Goal: Task Accomplishment & Management: Use online tool/utility

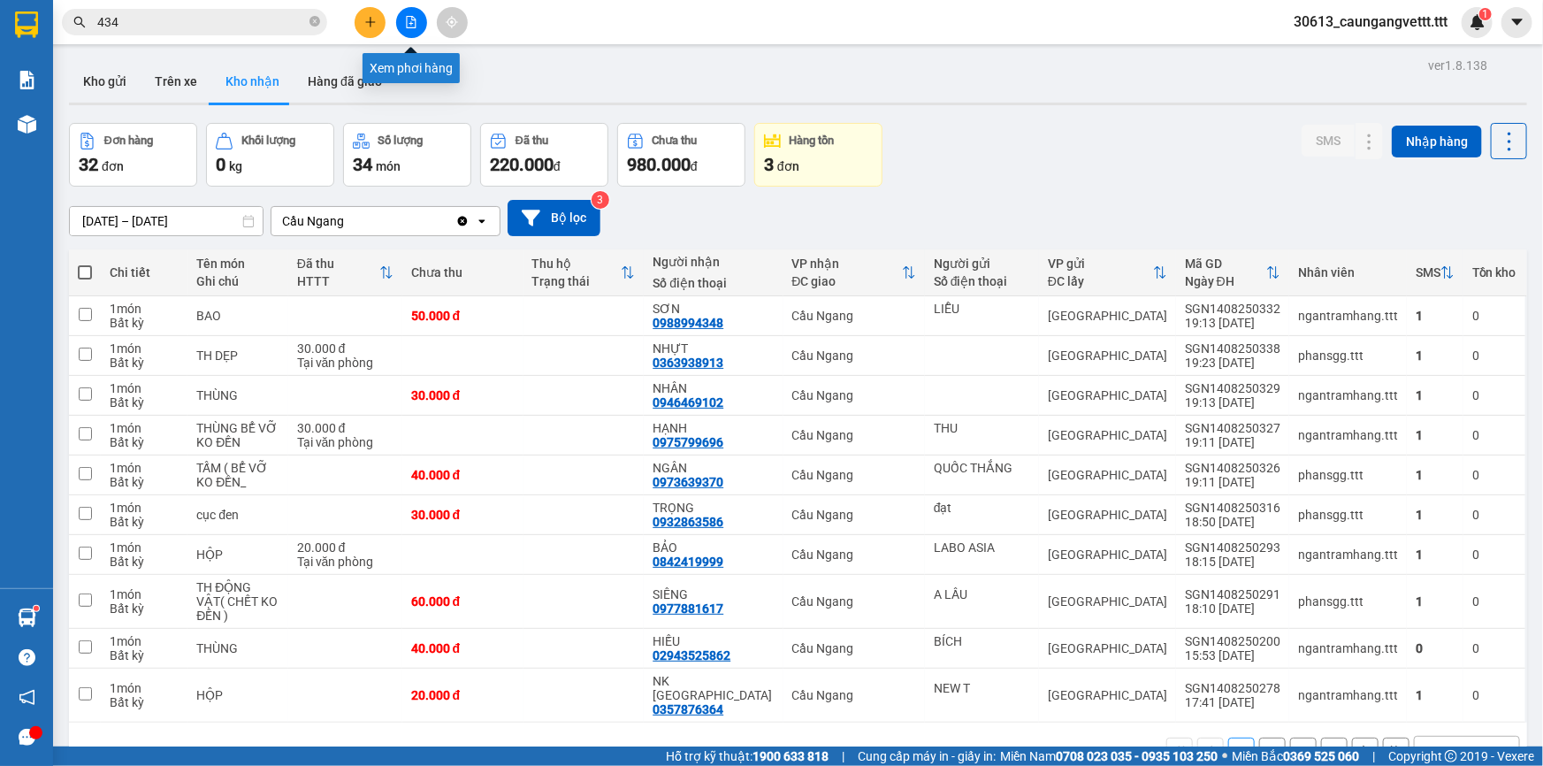
click at [411, 25] on icon "file-add" at bounding box center [412, 22] width 10 height 12
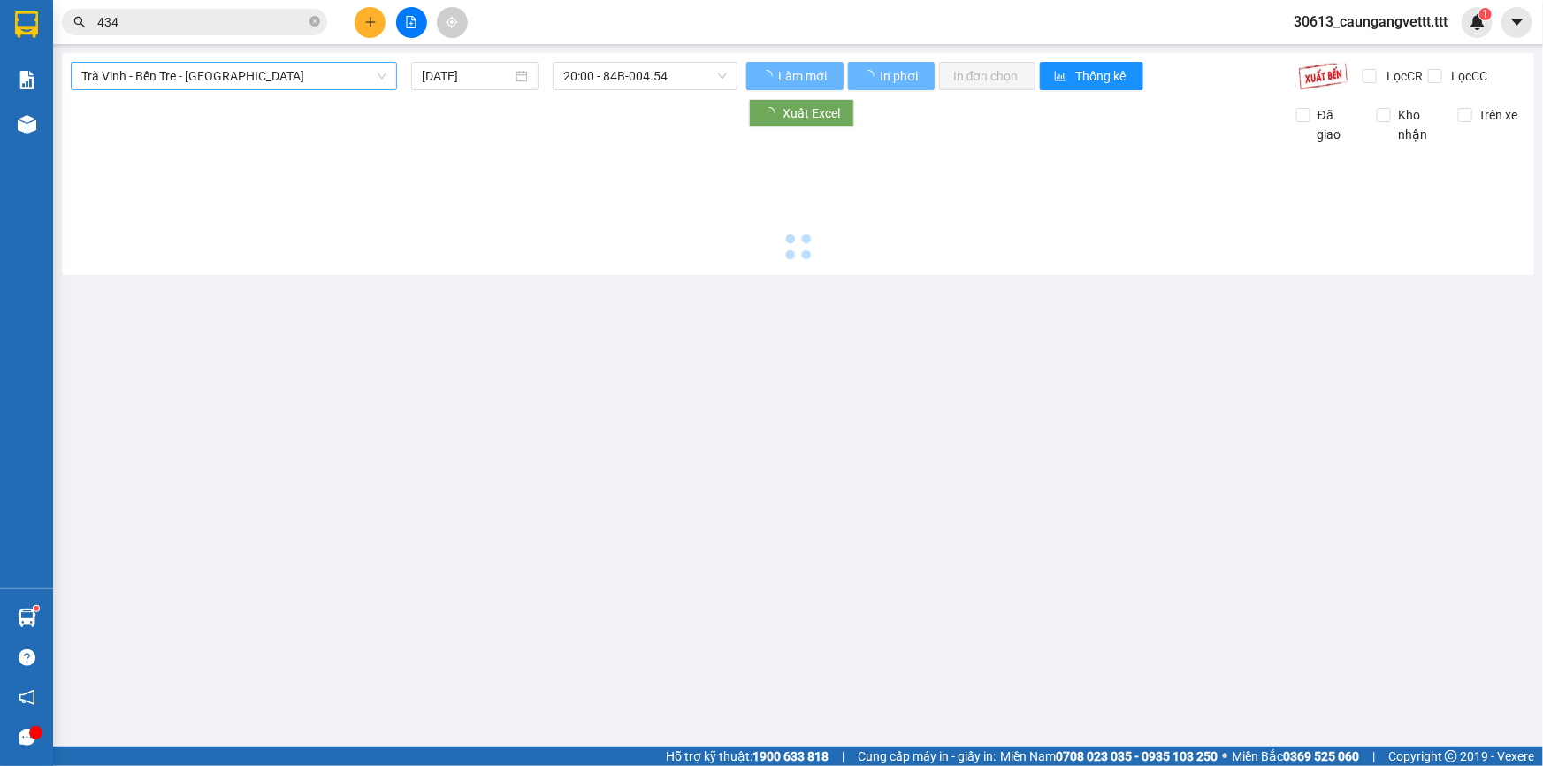
type input "[DATE]"
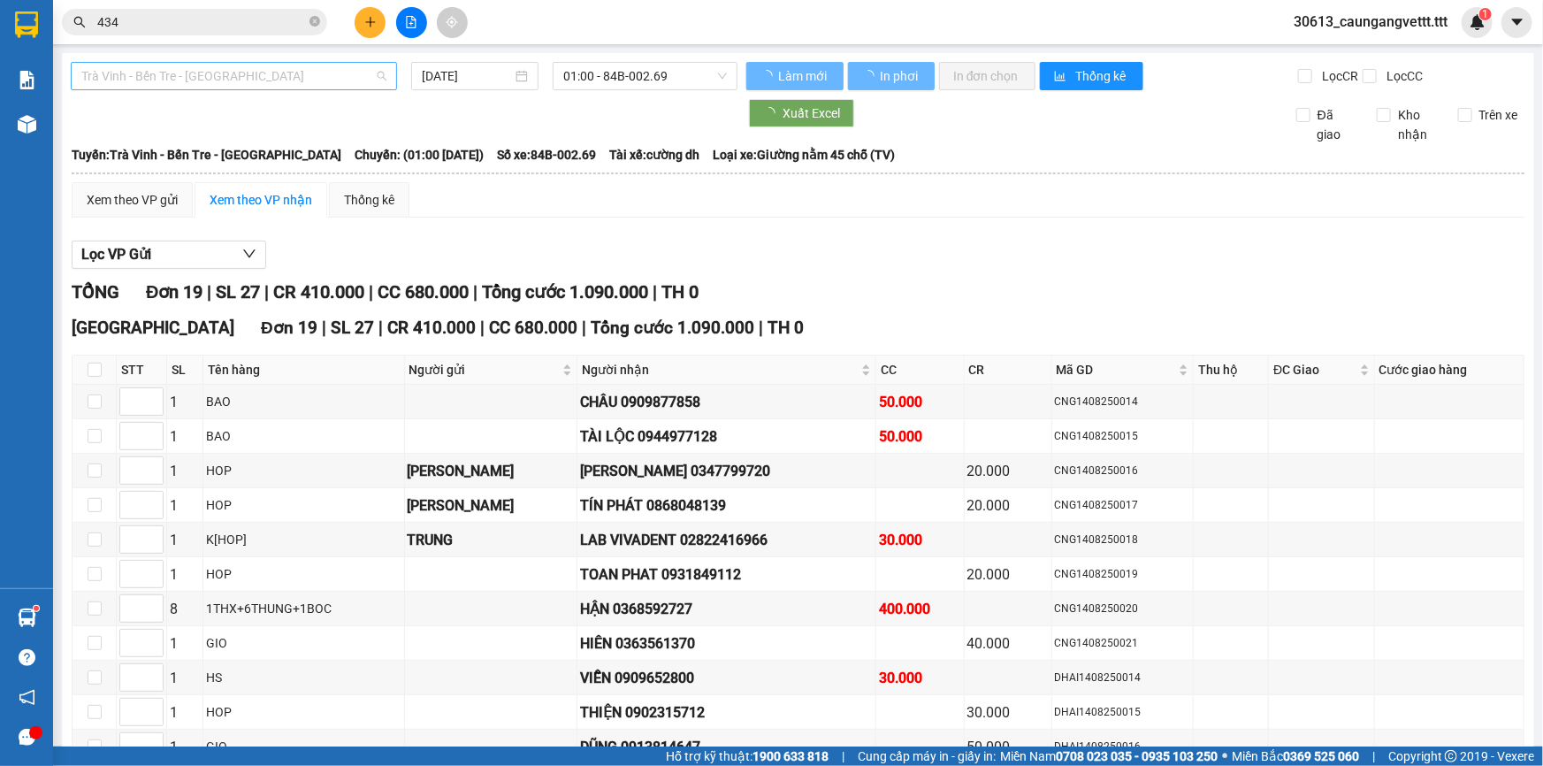
click at [258, 76] on span "Trà Vinh - Bến Tre - [GEOGRAPHIC_DATA]" at bounding box center [233, 76] width 305 height 27
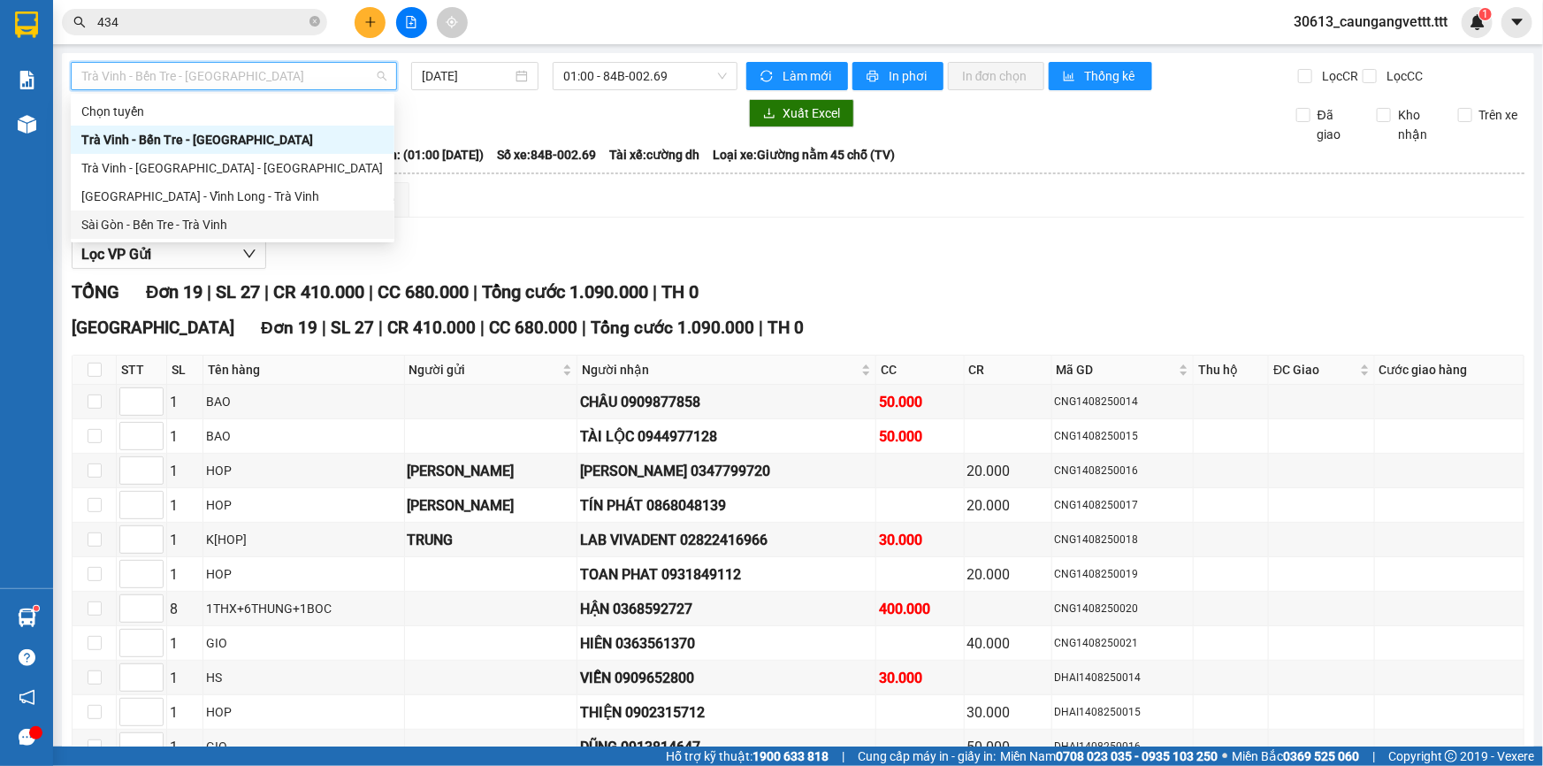
drag, startPoint x: 217, startPoint y: 221, endPoint x: 434, endPoint y: 98, distance: 249.8
click at [218, 221] on div "Sài Gòn - Bến Tre - Trà Vinh" at bounding box center [232, 224] width 302 height 19
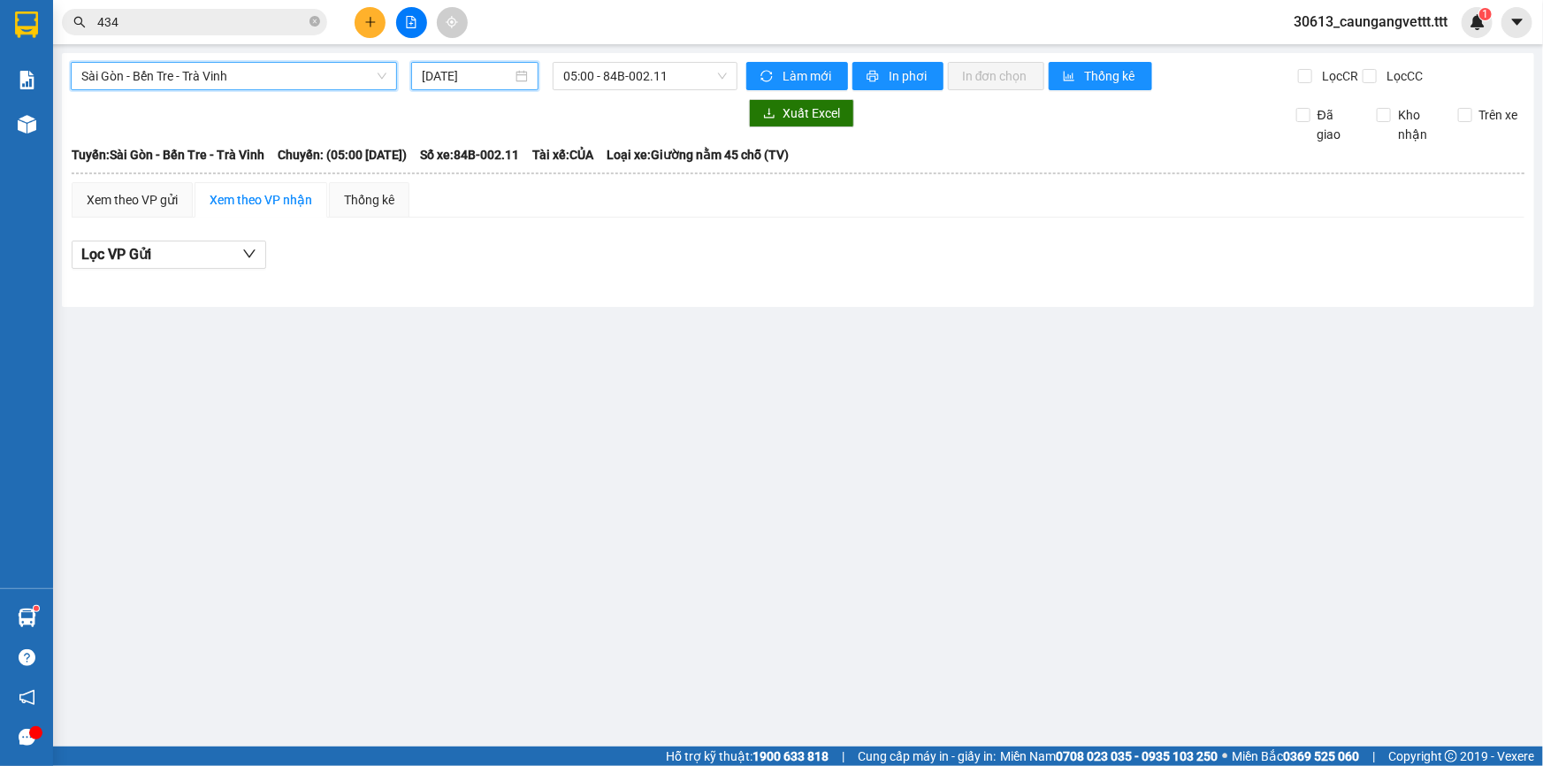
click at [434, 82] on input "[DATE]" at bounding box center [467, 75] width 90 height 19
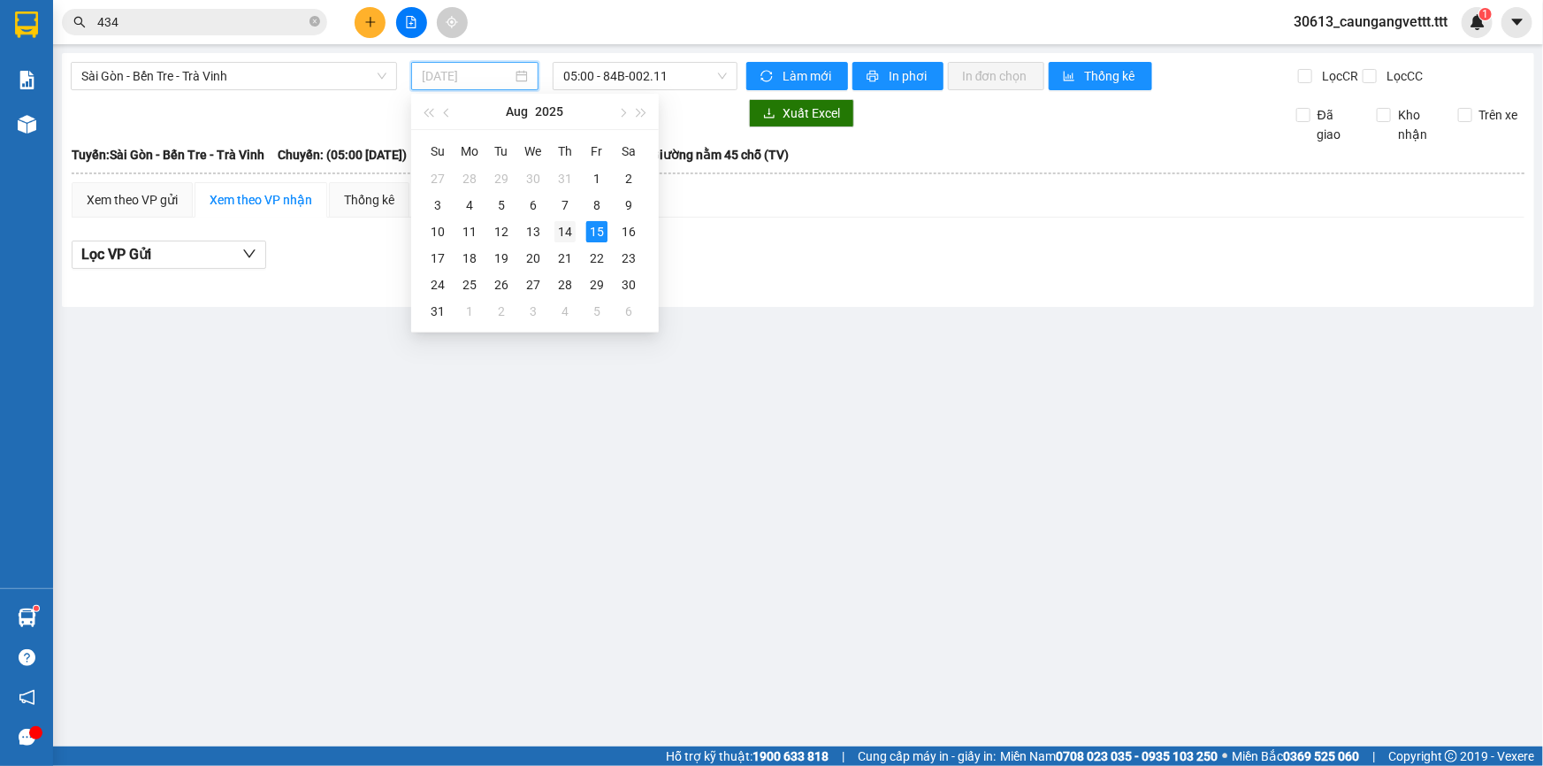
click at [566, 221] on div "14" at bounding box center [564, 231] width 21 height 21
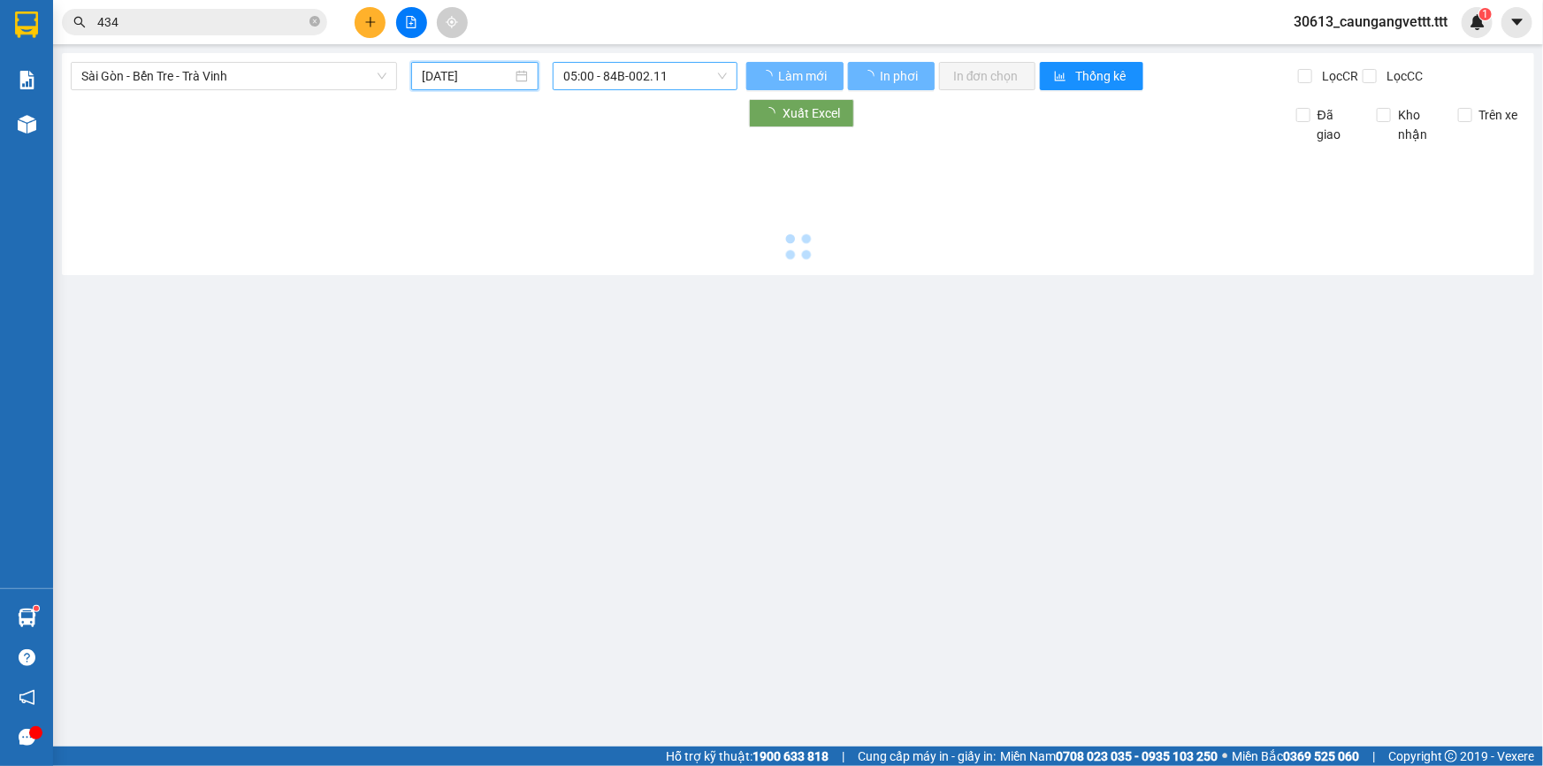
type input "[DATE]"
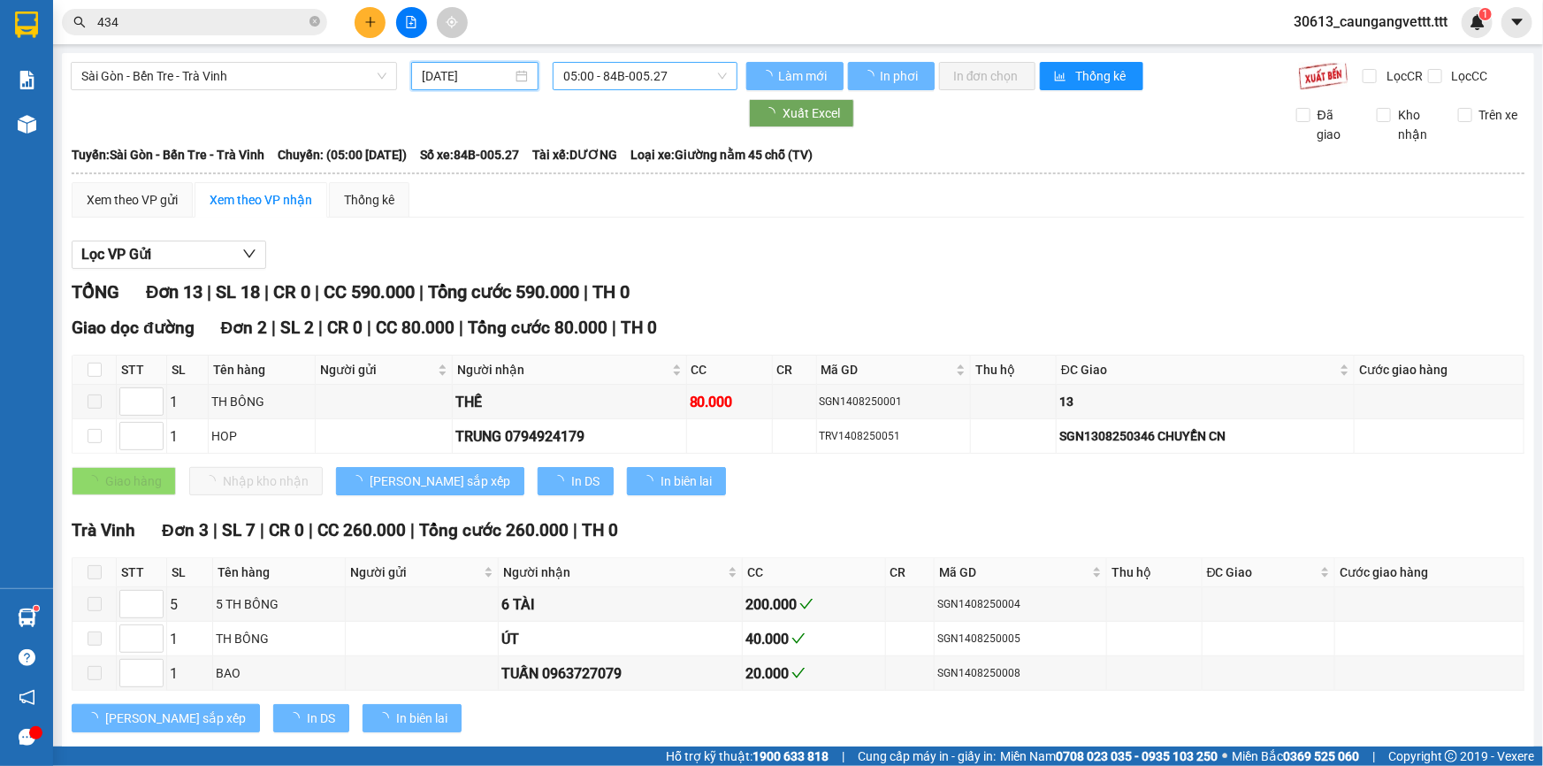
click at [588, 65] on span "05:00 - 84B-005.27" at bounding box center [645, 76] width 164 height 27
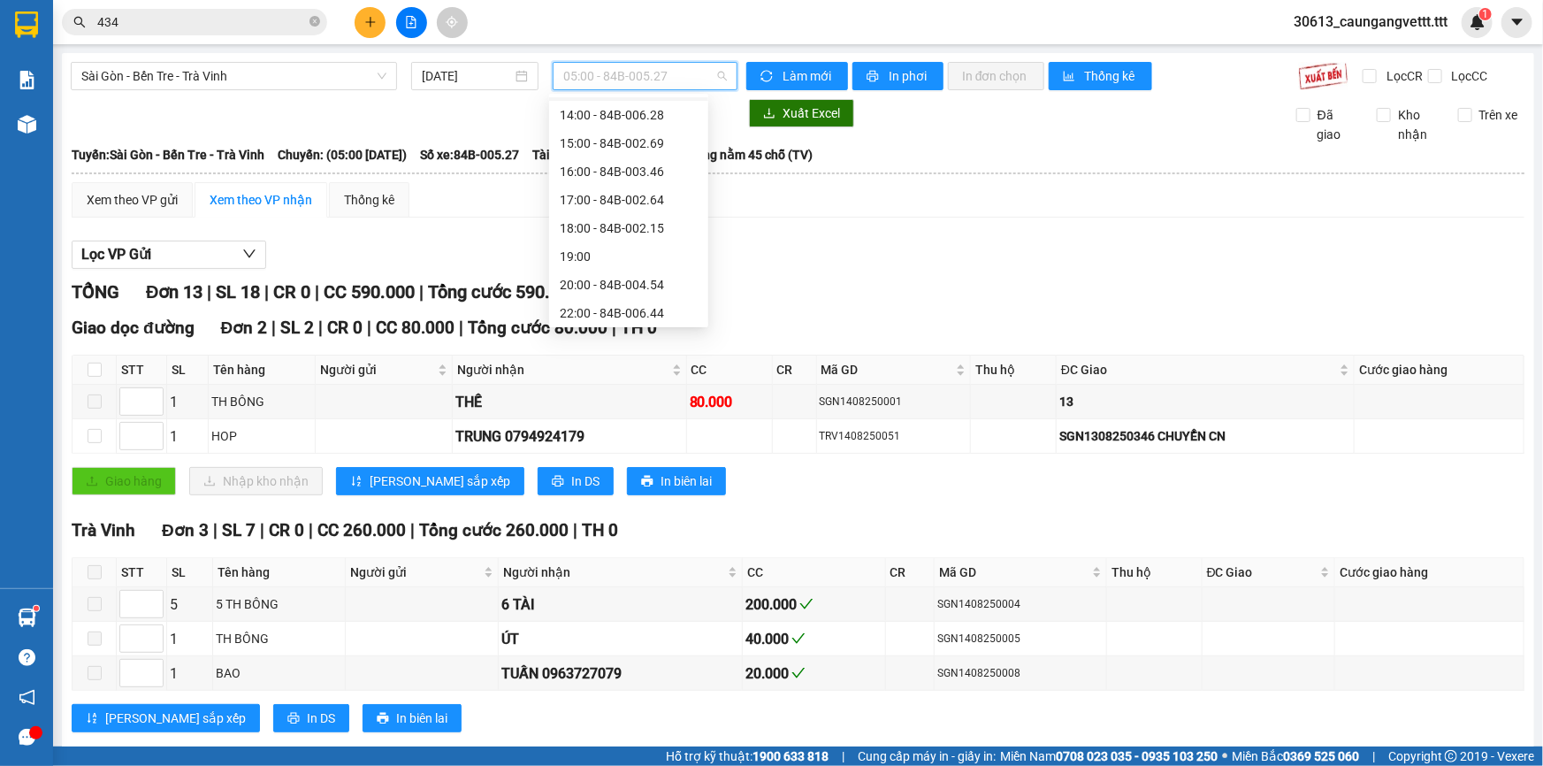
scroll to position [339, 0]
click at [612, 302] on div "22:00 - 84B-006.44" at bounding box center [629, 310] width 138 height 19
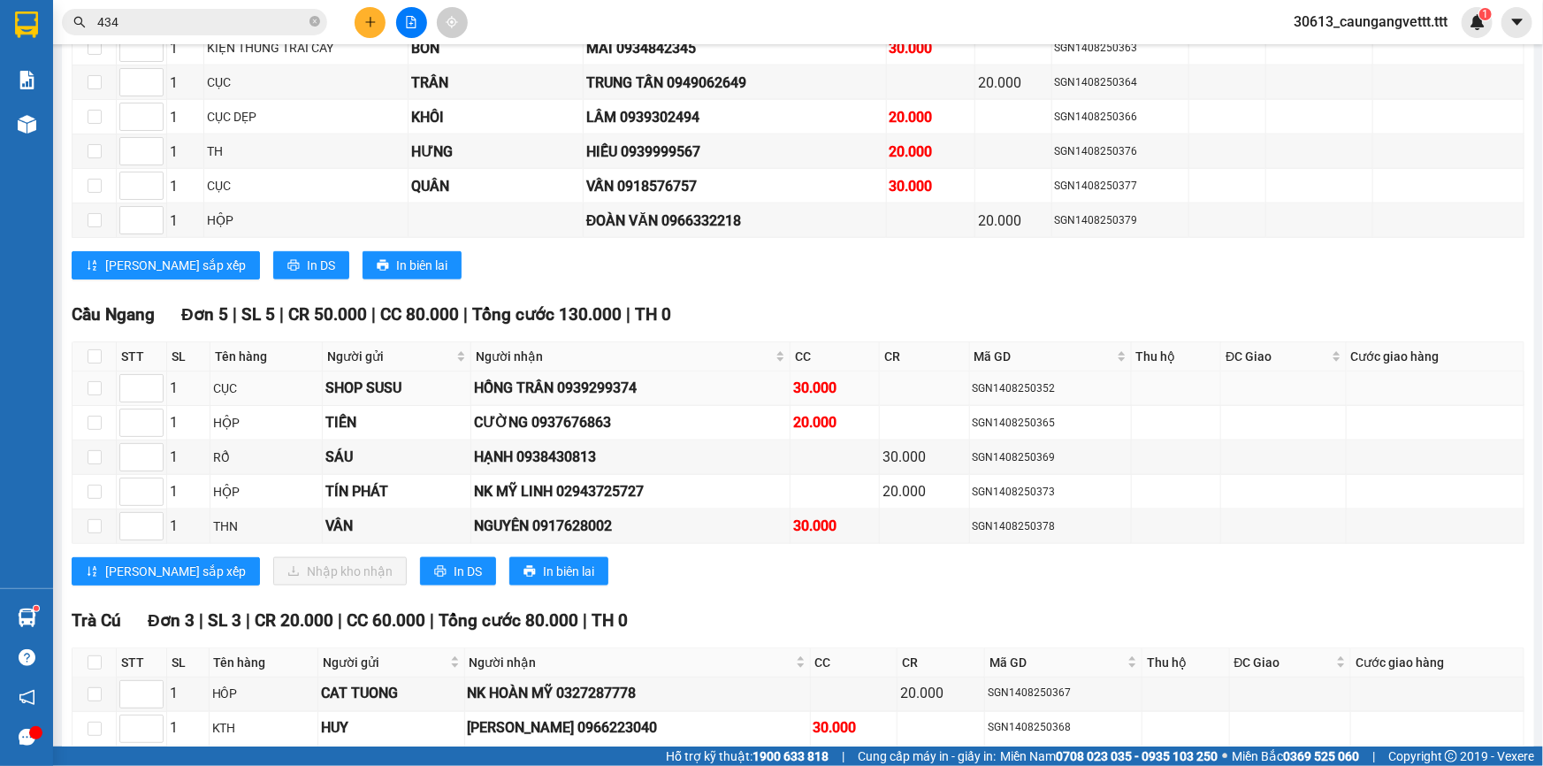
scroll to position [1071, 0]
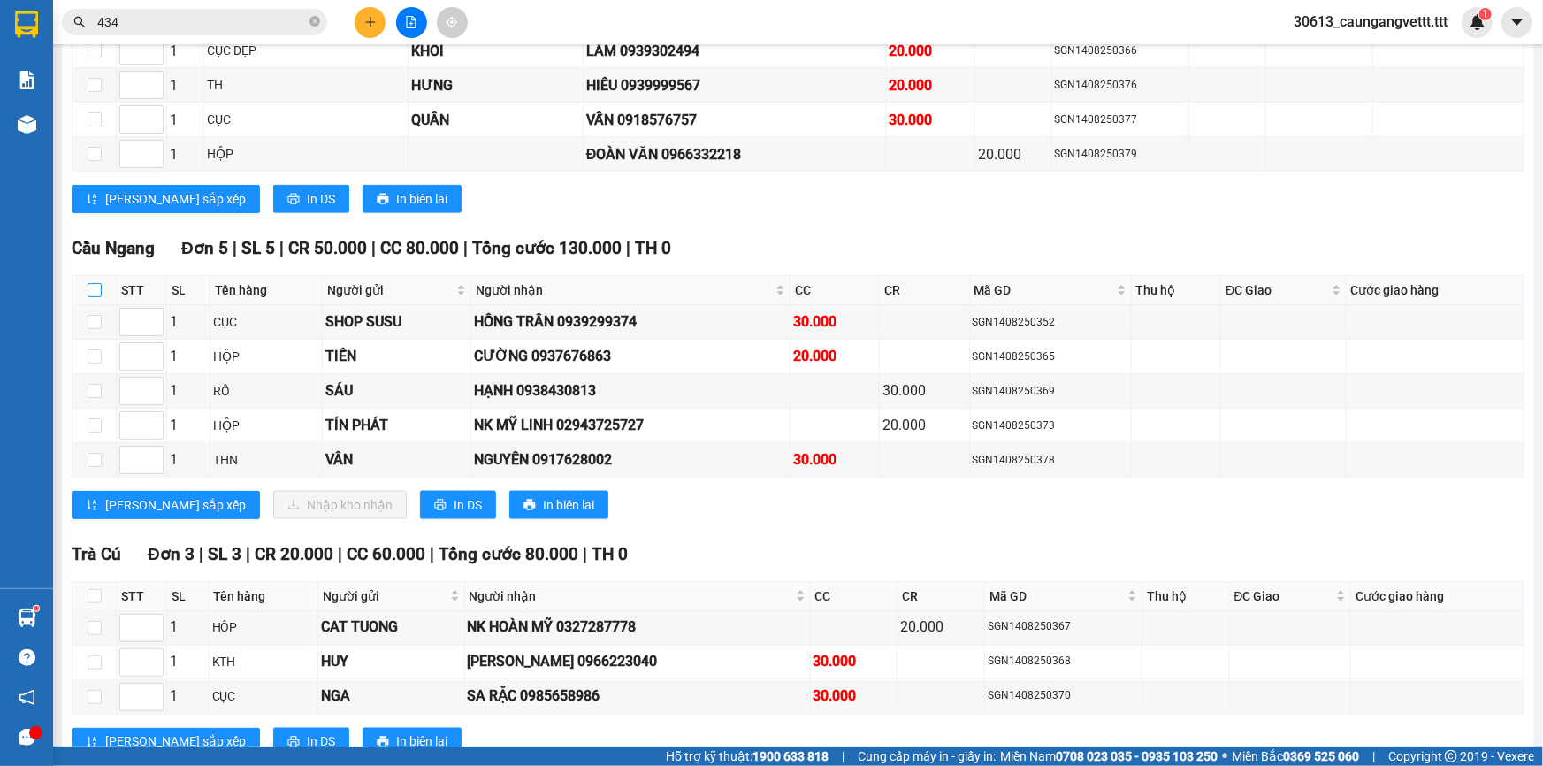
click at [95, 283] on input "checkbox" at bounding box center [95, 290] width 14 height 14
checkbox input "true"
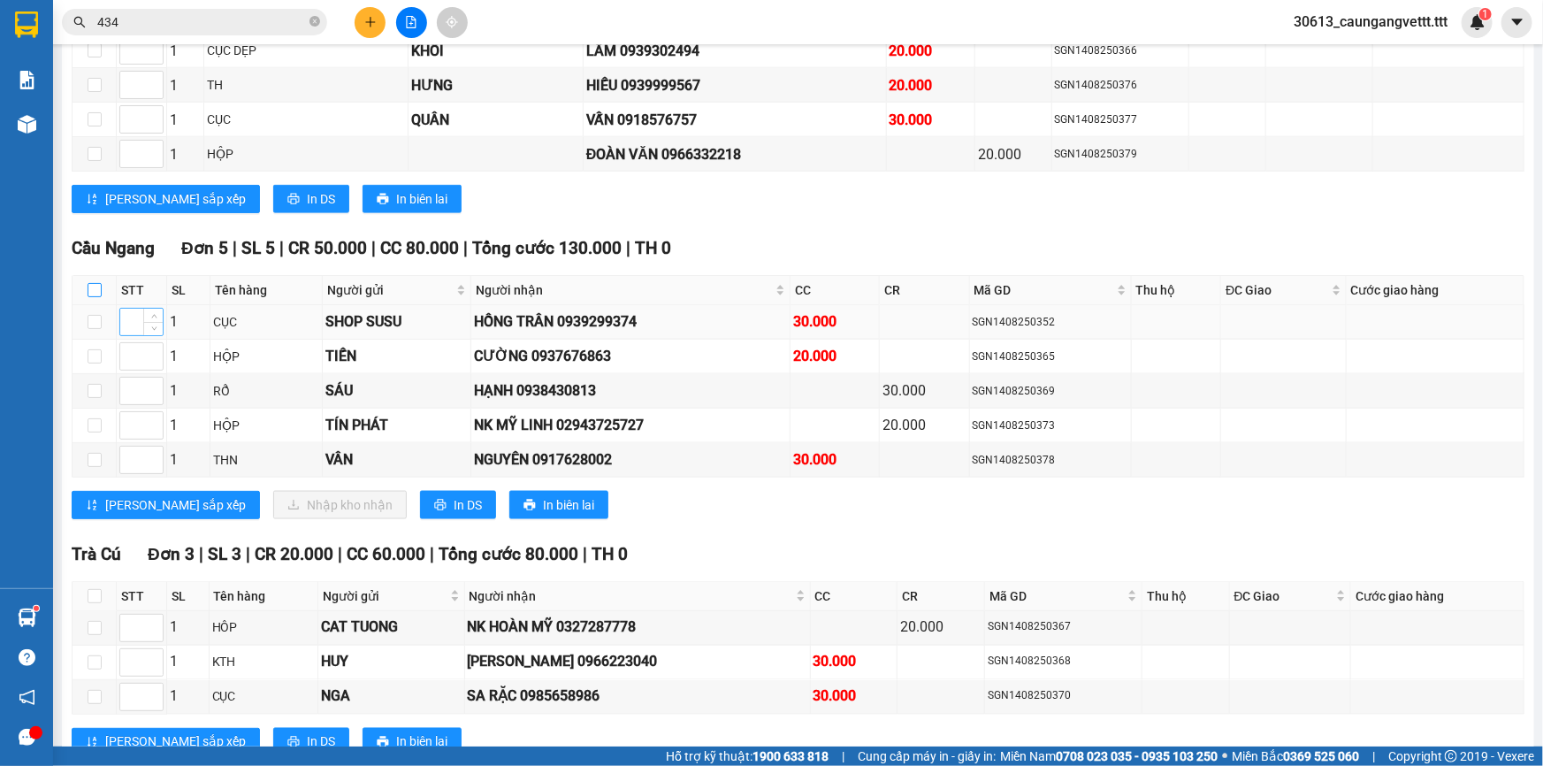
checkbox input "true"
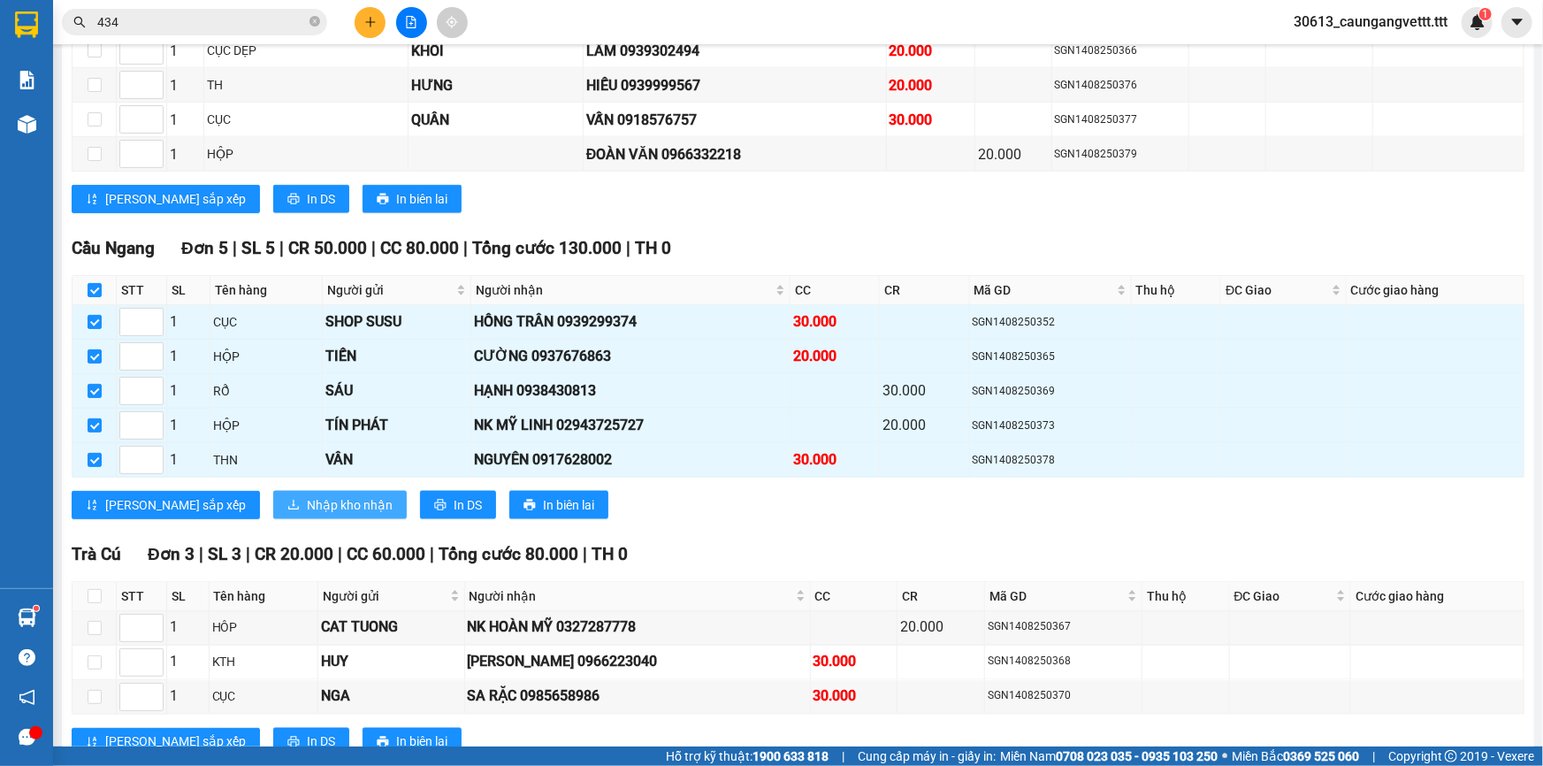
click at [307, 495] on span "Nhập kho nhận" at bounding box center [350, 504] width 86 height 19
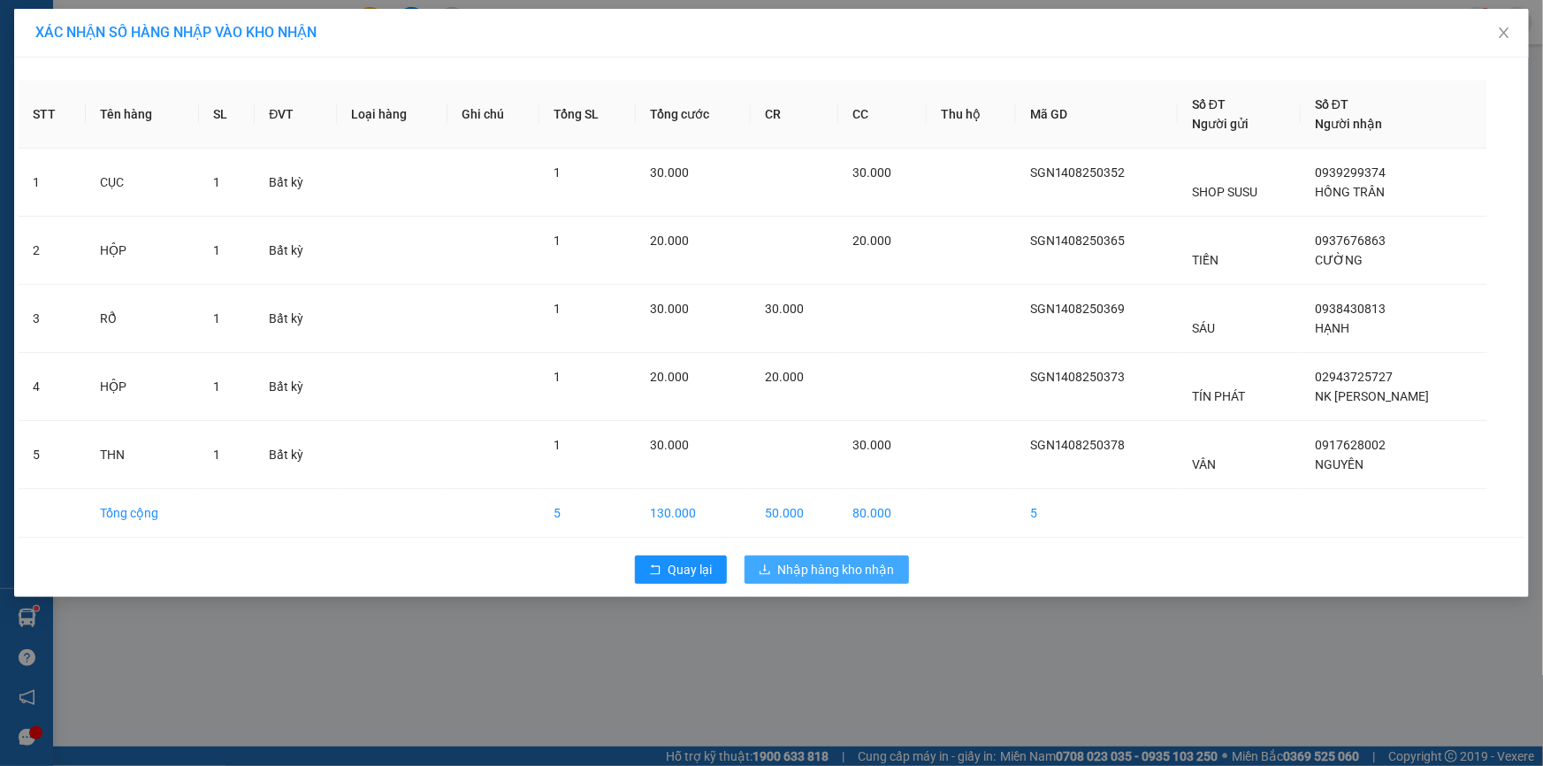
click at [857, 562] on span "Nhập hàng kho nhận" at bounding box center [836, 569] width 117 height 19
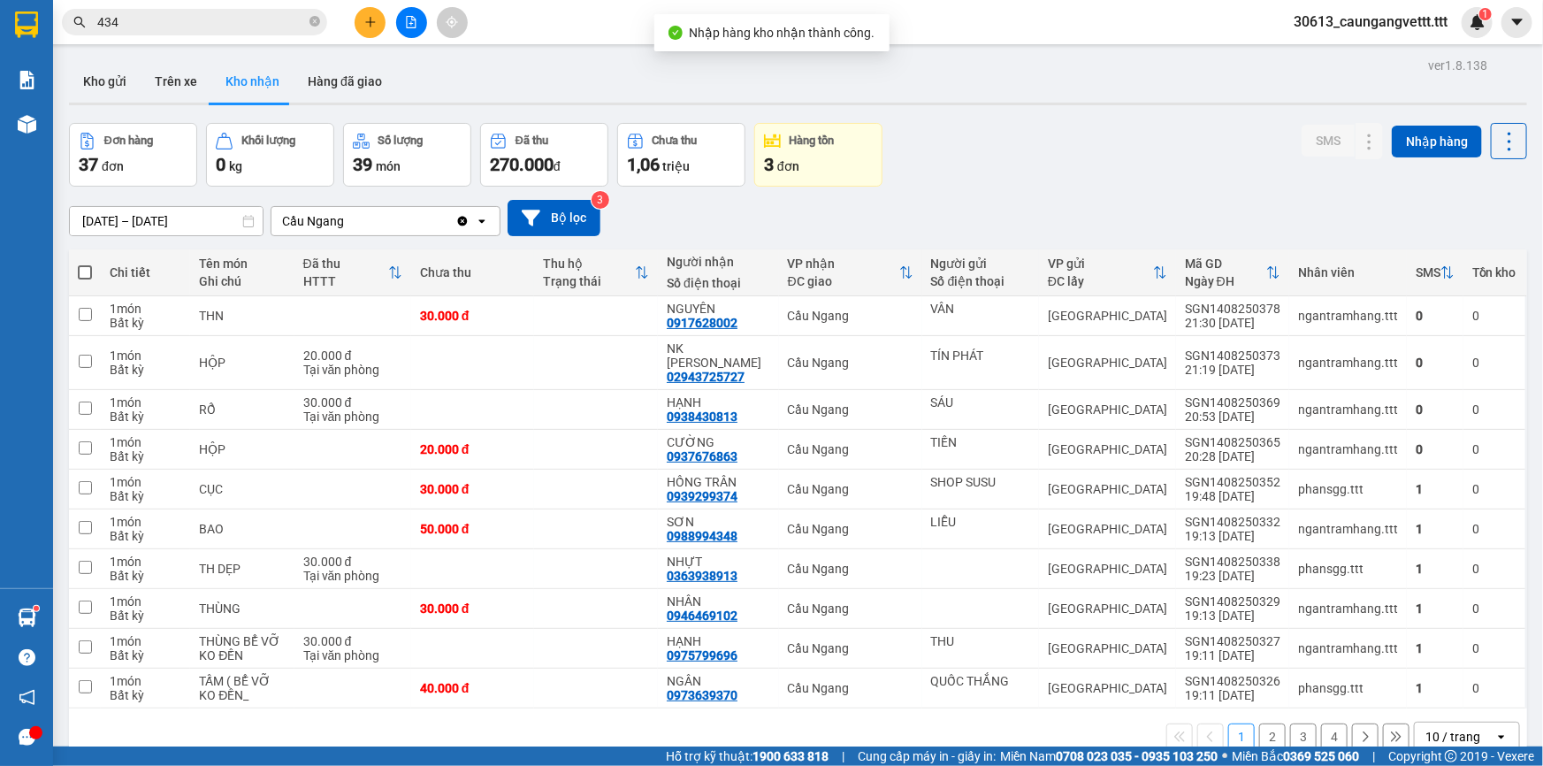
click at [1467, 725] on div "10 / trang" at bounding box center [1454, 736] width 80 height 28
click at [1457, 690] on span "100 / trang" at bounding box center [1447, 683] width 64 height 18
